Goal: Information Seeking & Learning: Check status

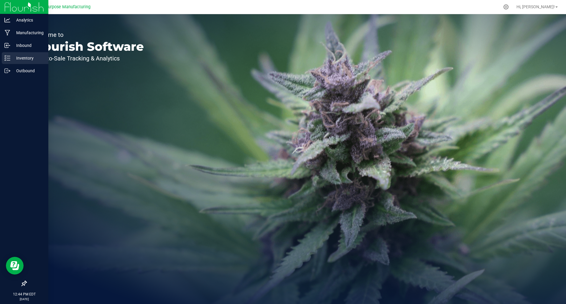
click at [18, 60] on p "Inventory" at bounding box center [27, 58] width 35 height 7
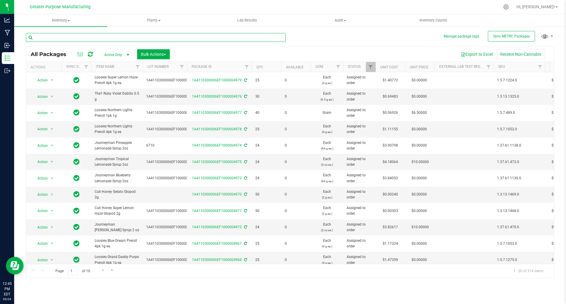
click at [130, 37] on input "text" at bounding box center [156, 37] width 260 height 9
paste input "1A4110300006EF1000006799"
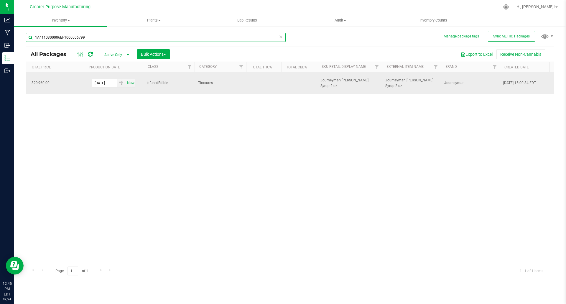
scroll to position [0, 591]
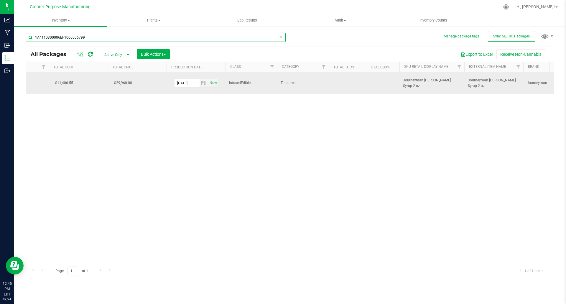
type input "1A4110300006EF1000006799"
